Goal: Task Accomplishment & Management: Use online tool/utility

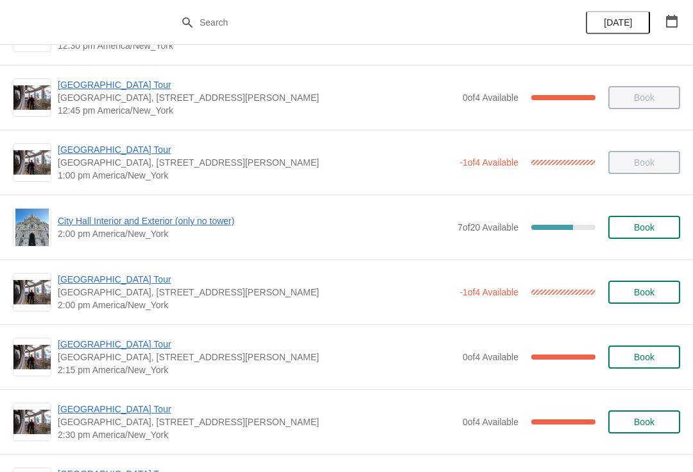
scroll to position [898, 0]
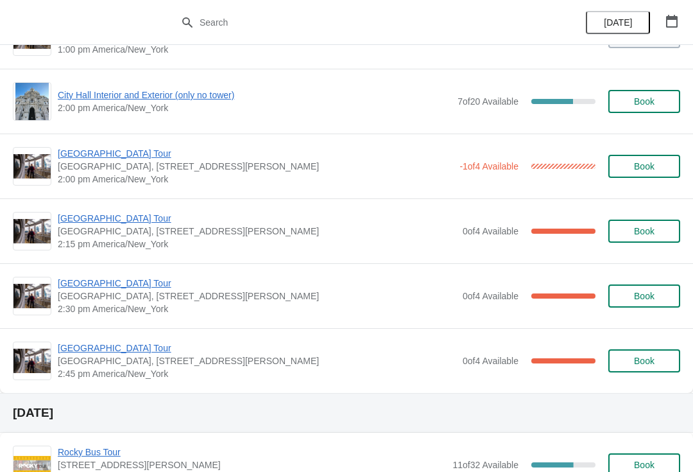
scroll to position [1022, 0]
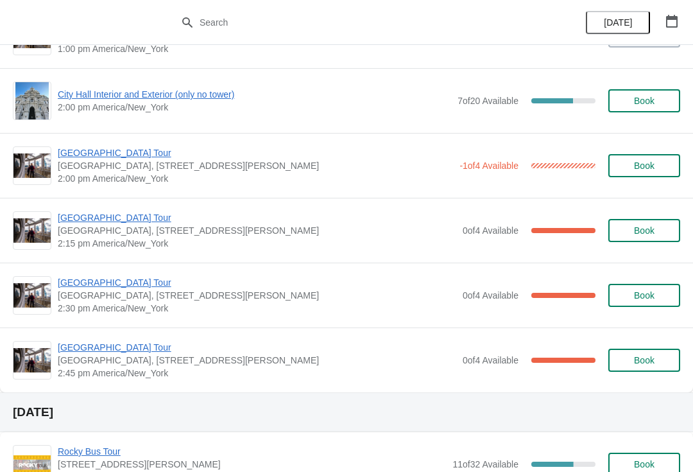
click at [94, 216] on span "[GEOGRAPHIC_DATA] Tour" at bounding box center [257, 217] width 399 height 13
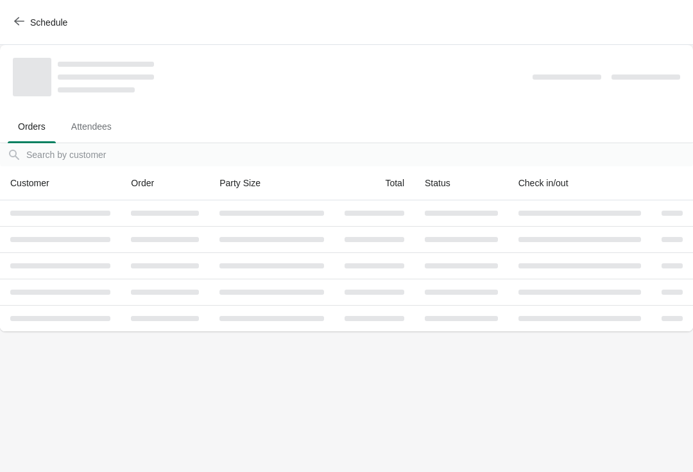
scroll to position [0, 0]
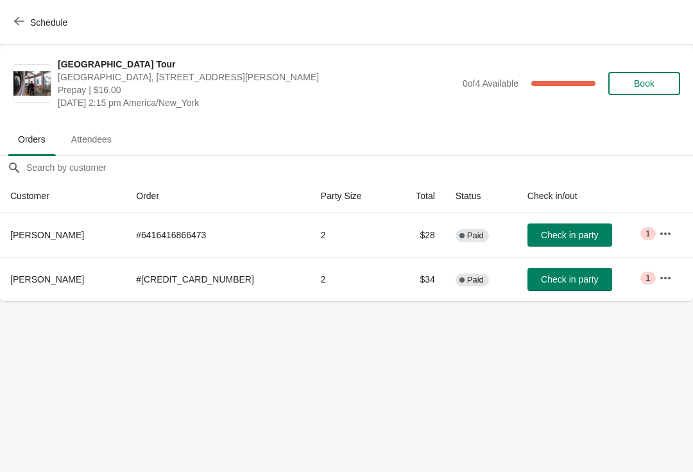
click at [4, 8] on div "Schedule" at bounding box center [346, 22] width 693 height 45
click at [1, 10] on div "Schedule" at bounding box center [346, 22] width 693 height 45
click at [22, 19] on icon "button" at bounding box center [19, 21] width 10 height 10
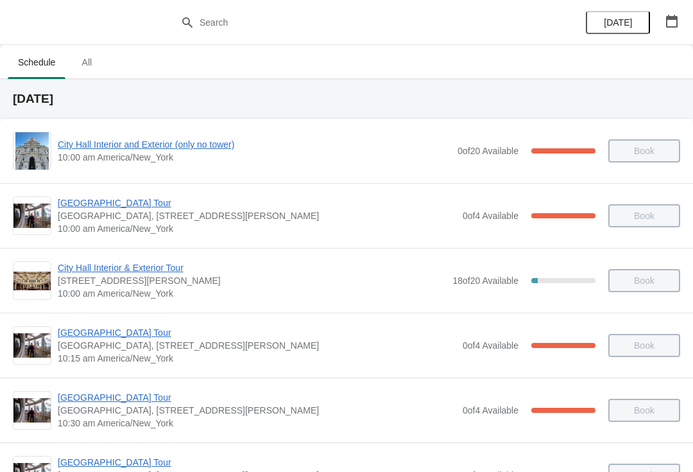
click at [105, 77] on button "All" at bounding box center [86, 62] width 37 height 33
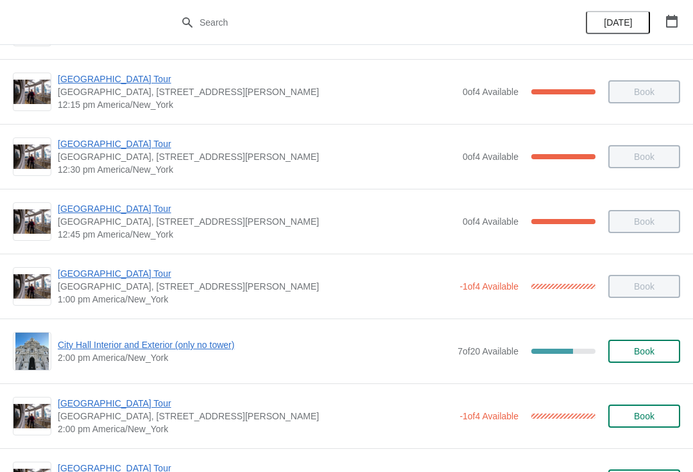
scroll to position [763, 0]
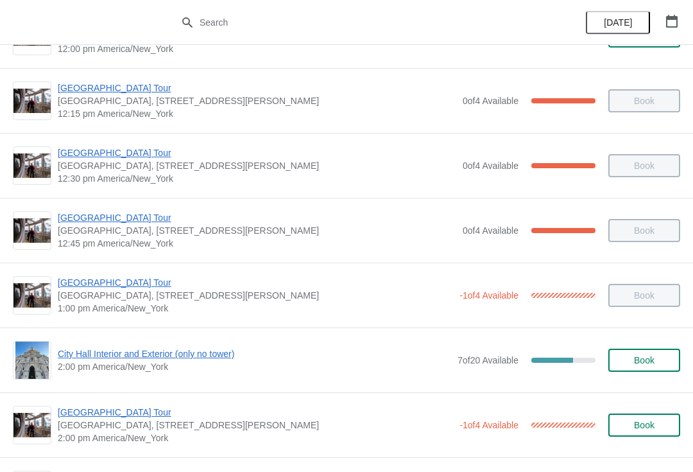
click at [135, 366] on span "2:00 pm America/New_York" at bounding box center [254, 366] width 393 height 13
click at [144, 359] on span "City Hall Interior and Exterior (only no tower)" at bounding box center [254, 353] width 393 height 13
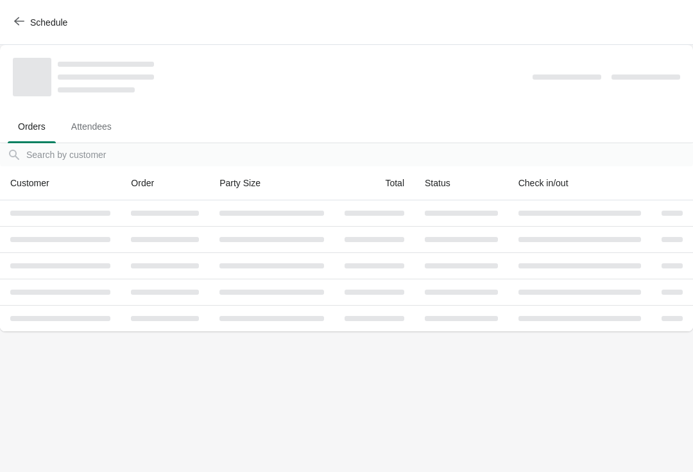
scroll to position [0, 0]
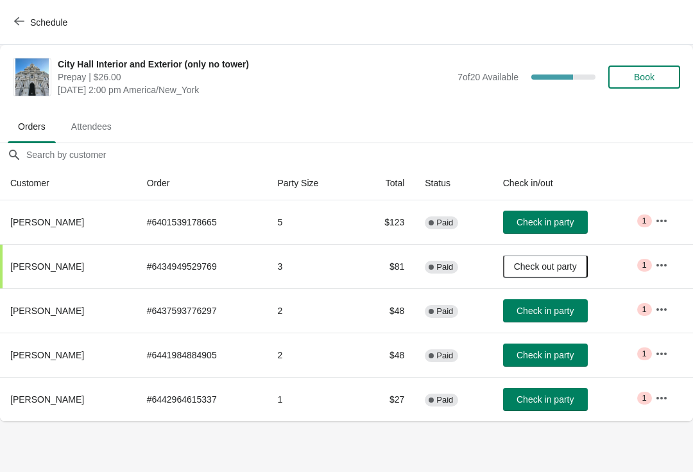
click at [584, 406] on button "Check in party" at bounding box center [545, 399] width 85 height 23
